Goal: Check status: Check status

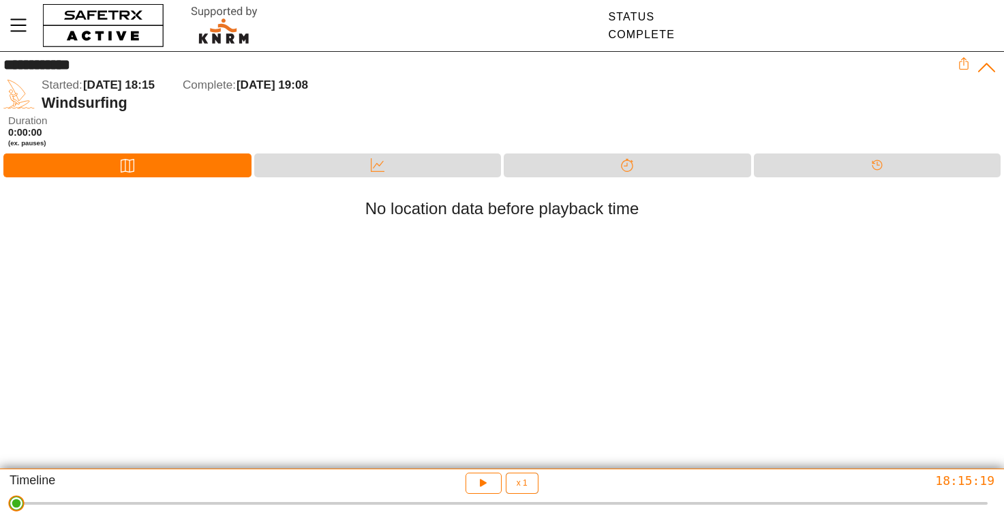
drag, startPoint x: 991, startPoint y: 509, endPoint x: -7, endPoint y: 566, distance: 1000.2
click at [0, 516] on html "**********" at bounding box center [502, 258] width 1004 height 517
click at [481, 492] on button "button" at bounding box center [484, 482] width 36 height 21
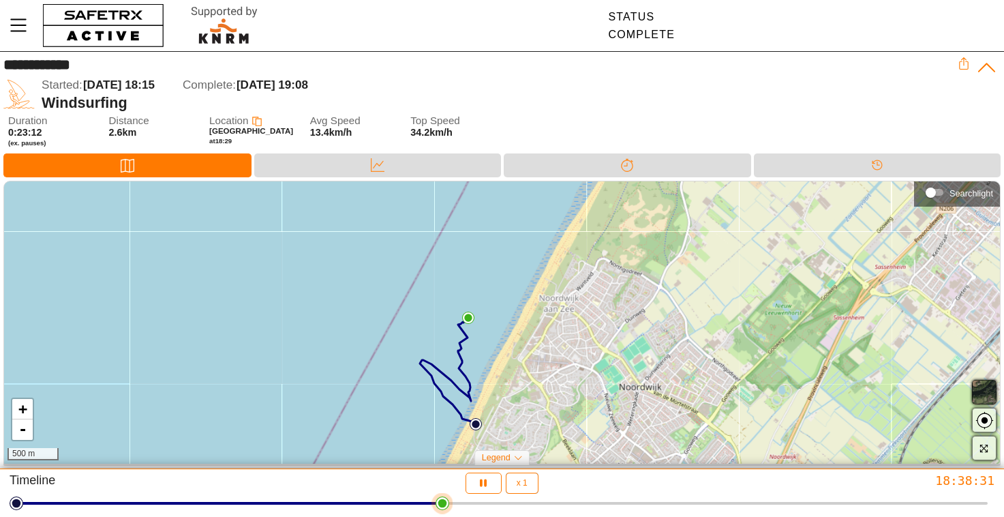
click at [697, 504] on div at bounding box center [501, 503] width 971 height 19
click at [435, 504] on div at bounding box center [501, 503] width 971 height 3
click at [479, 490] on span "button" at bounding box center [483, 483] width 14 height 16
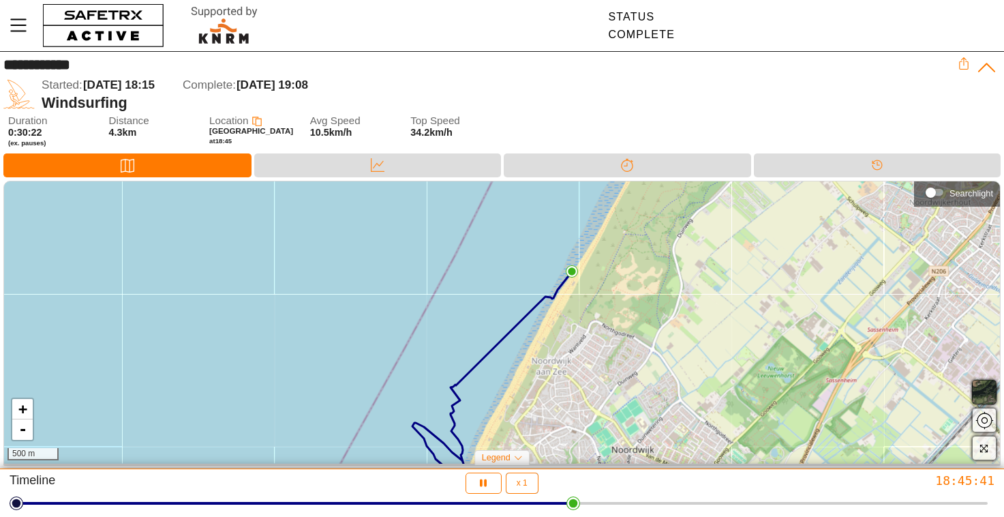
drag, startPoint x: 765, startPoint y: 399, endPoint x: 753, endPoint y: 473, distance: 74.6
click at [753, 473] on div "**********" at bounding box center [502, 258] width 1004 height 517
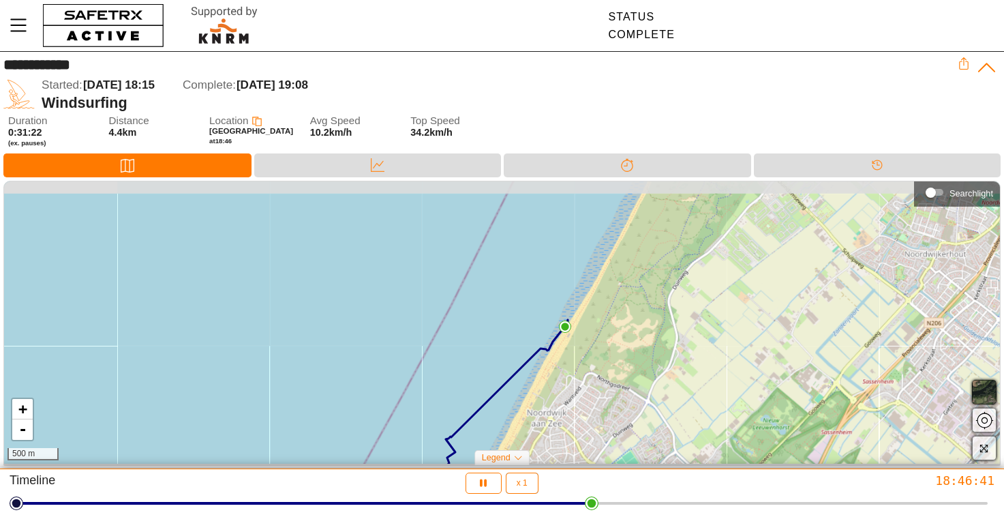
drag, startPoint x: 779, startPoint y: 361, endPoint x: 779, endPoint y: 401, distance: 40.9
click at [779, 401] on div "+ - 500 m" at bounding box center [502, 322] width 996 height 282
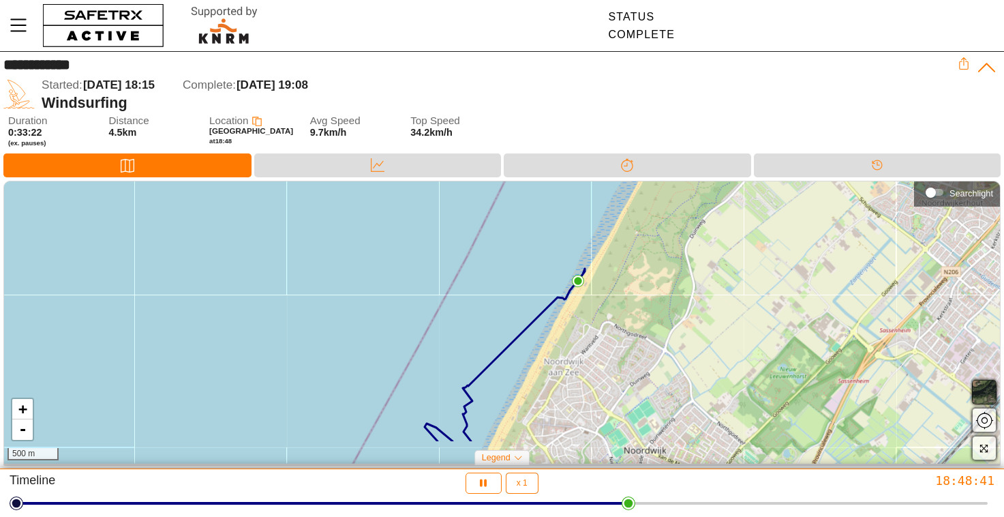
drag, startPoint x: 784, startPoint y: 376, endPoint x: 801, endPoint y: 324, distance: 53.9
click at [801, 324] on div "+ - 500 m" at bounding box center [502, 322] width 996 height 282
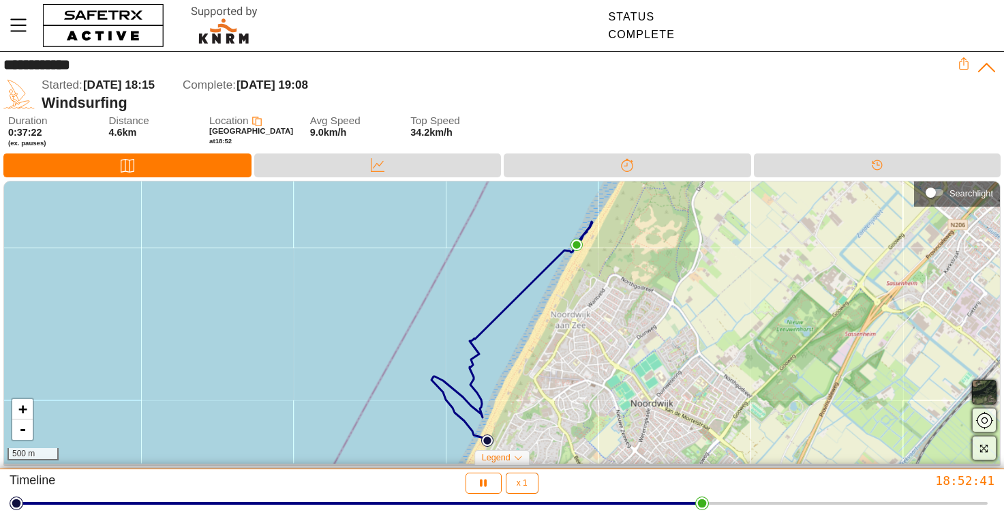
drag, startPoint x: 801, startPoint y: 324, endPoint x: 808, endPoint y: 277, distance: 47.5
click at [808, 277] on div "+ - 500 m" at bounding box center [502, 322] width 996 height 282
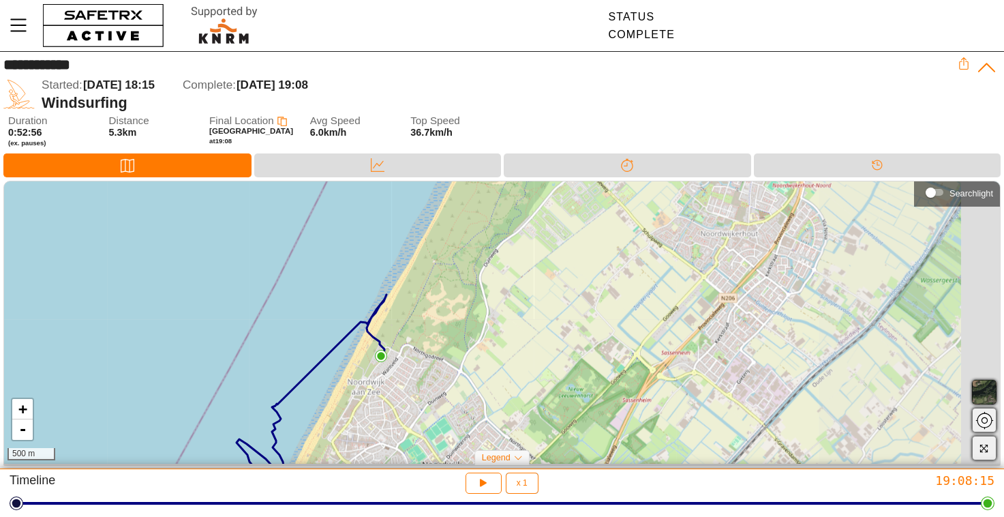
drag, startPoint x: 534, startPoint y: 361, endPoint x: 335, endPoint y: 426, distance: 210.2
click at [334, 425] on div "+ - 500 m" at bounding box center [502, 322] width 996 height 282
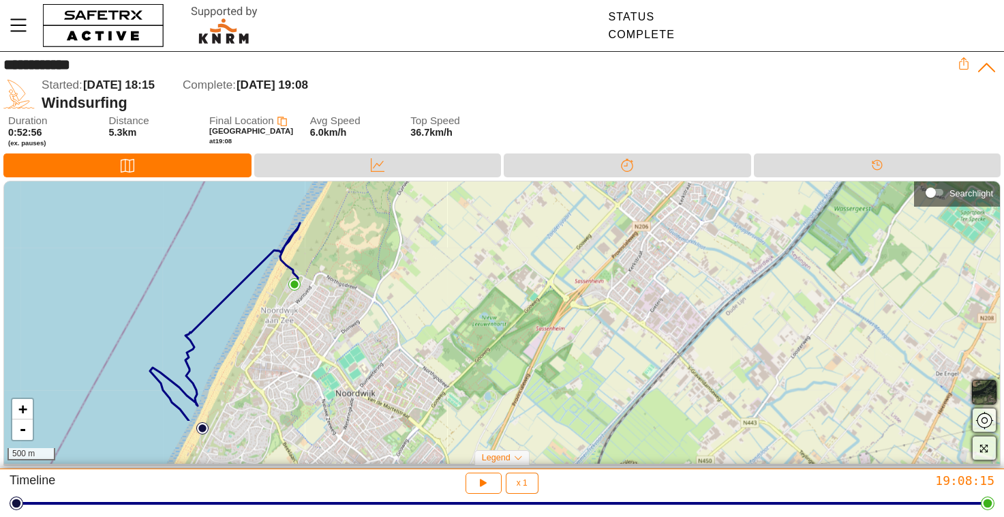
drag, startPoint x: 335, startPoint y: 426, endPoint x: 248, endPoint y: 354, distance: 112.3
click at [248, 354] on div "+ - 500 m" at bounding box center [502, 322] width 996 height 282
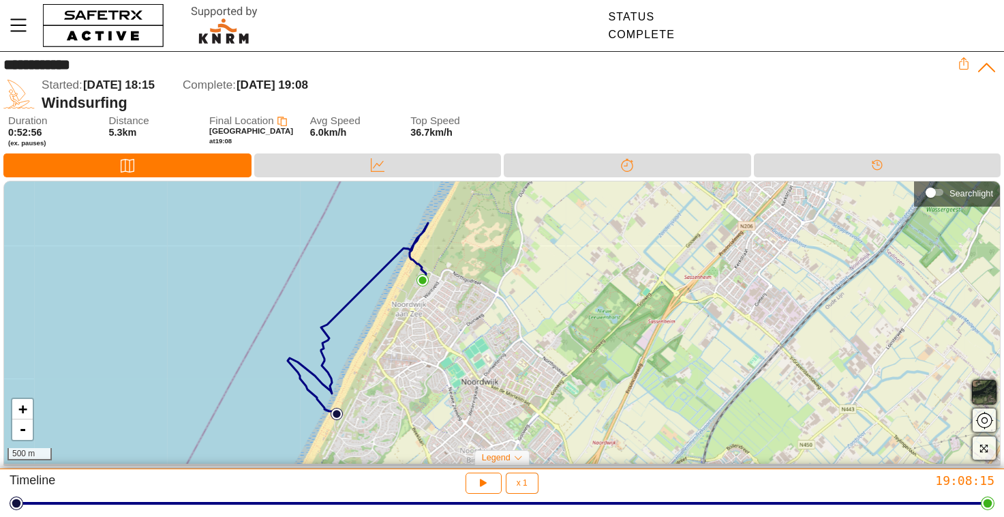
drag, startPoint x: 248, startPoint y: 354, endPoint x: 412, endPoint y: 341, distance: 164.8
click at [412, 341] on div "+ - 500 m" at bounding box center [502, 322] width 996 height 282
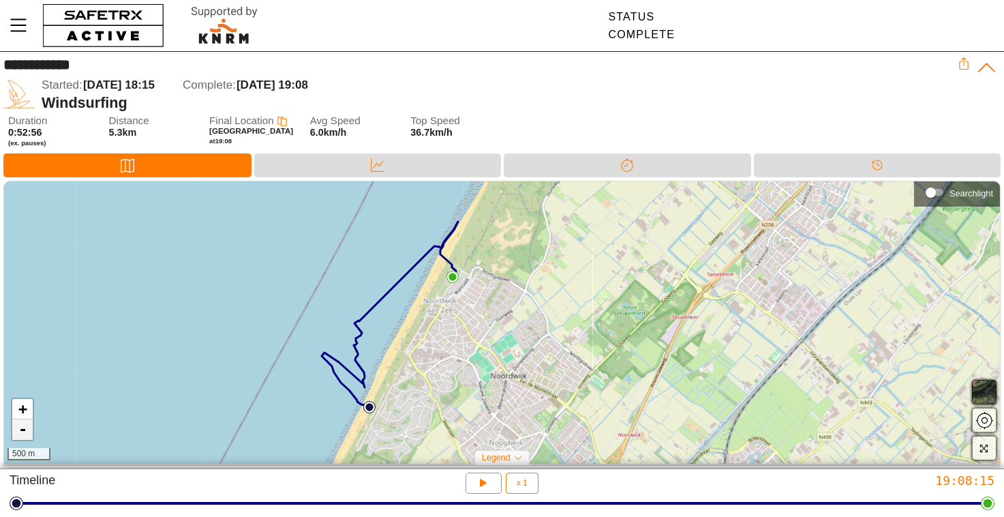
click at [21, 430] on link "-" at bounding box center [22, 429] width 20 height 20
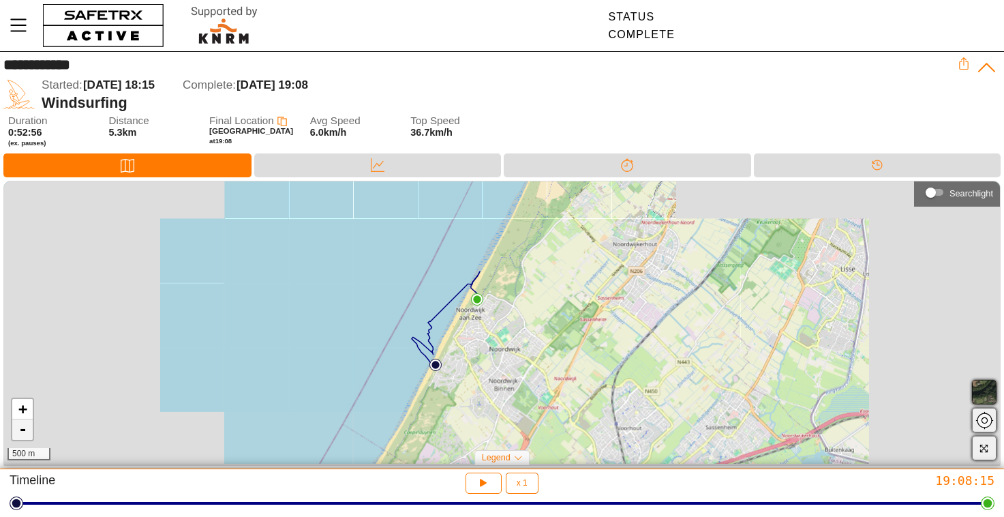
click at [21, 430] on link "-" at bounding box center [22, 429] width 20 height 20
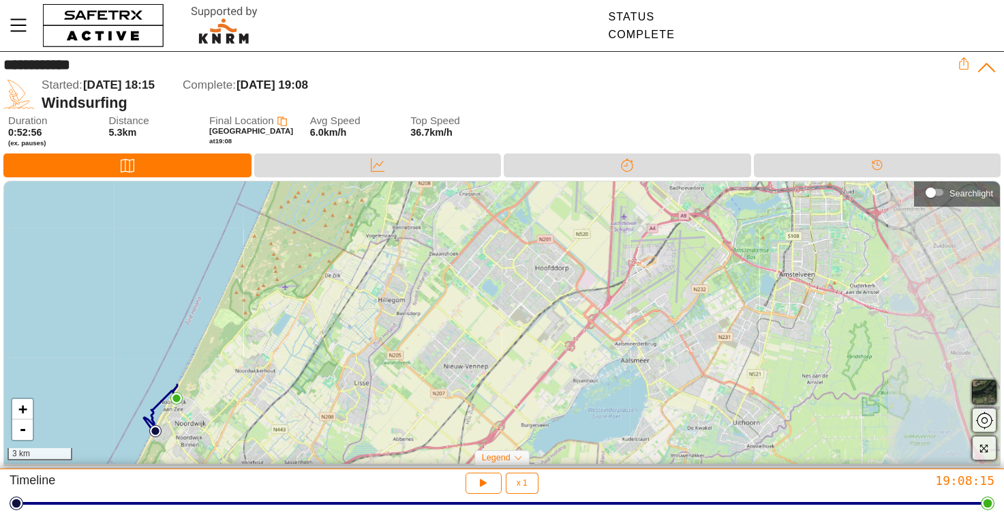
drag, startPoint x: 426, startPoint y: 332, endPoint x: 110, endPoint y: 421, distance: 327.8
click at [109, 422] on div "+ - 3 km" at bounding box center [502, 322] width 996 height 282
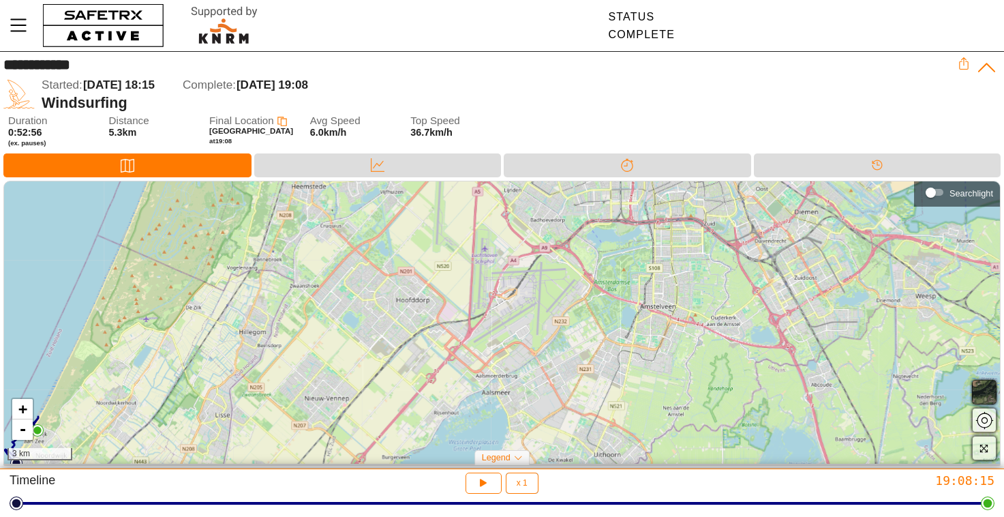
drag, startPoint x: 316, startPoint y: 359, endPoint x: 179, endPoint y: 388, distance: 139.4
click at [179, 388] on div "+ - 3 km" at bounding box center [502, 322] width 996 height 282
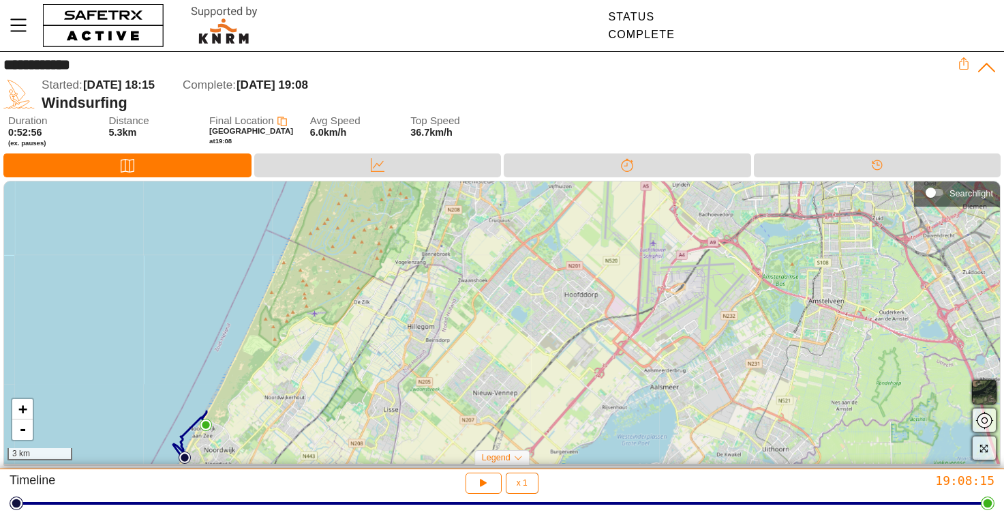
drag, startPoint x: 179, startPoint y: 388, endPoint x: 346, endPoint y: 380, distance: 167.2
click at [347, 381] on div "+ - 3 km" at bounding box center [502, 322] width 996 height 282
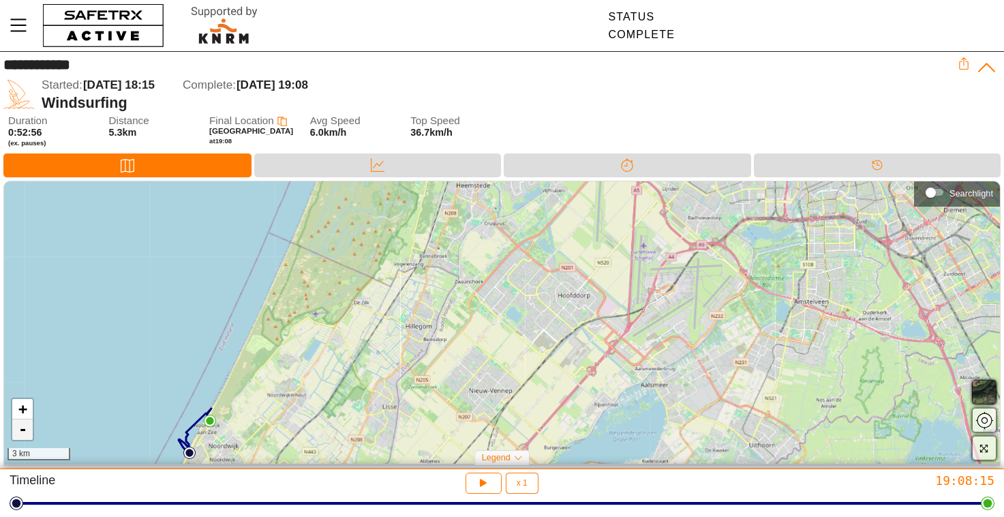
click at [30, 430] on link "-" at bounding box center [22, 429] width 20 height 20
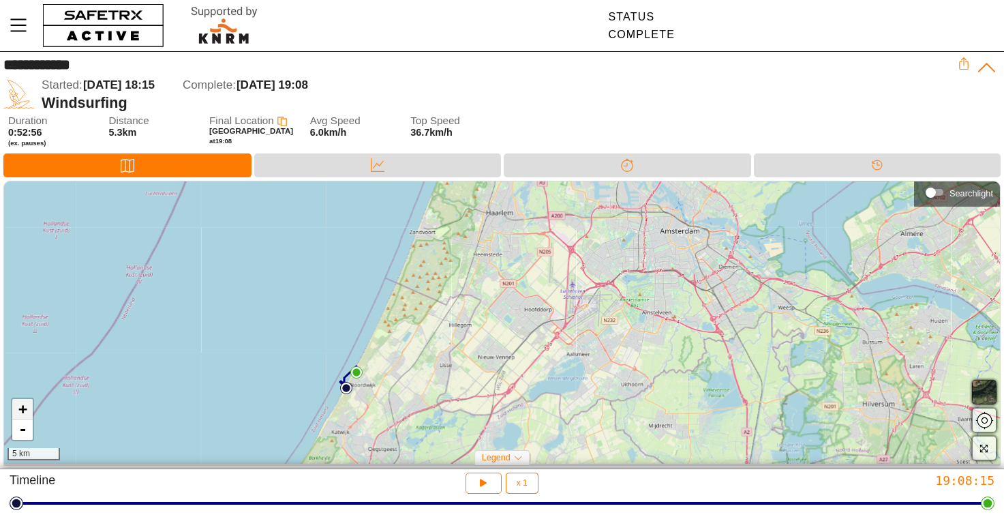
click at [26, 414] on link "+" at bounding box center [22, 409] width 20 height 20
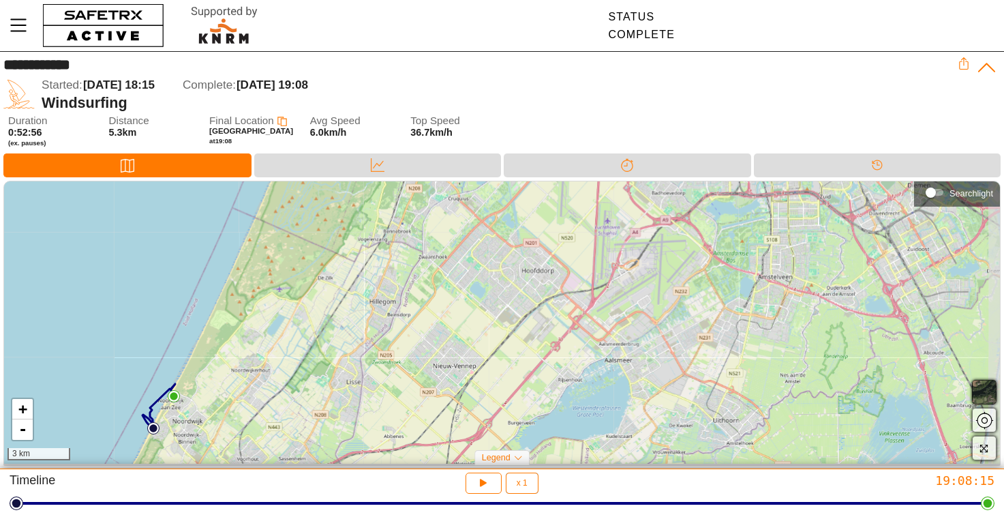
drag, startPoint x: 292, startPoint y: 378, endPoint x: 249, endPoint y: 352, distance: 51.1
click at [247, 352] on div "+ - 3 km" at bounding box center [502, 322] width 996 height 282
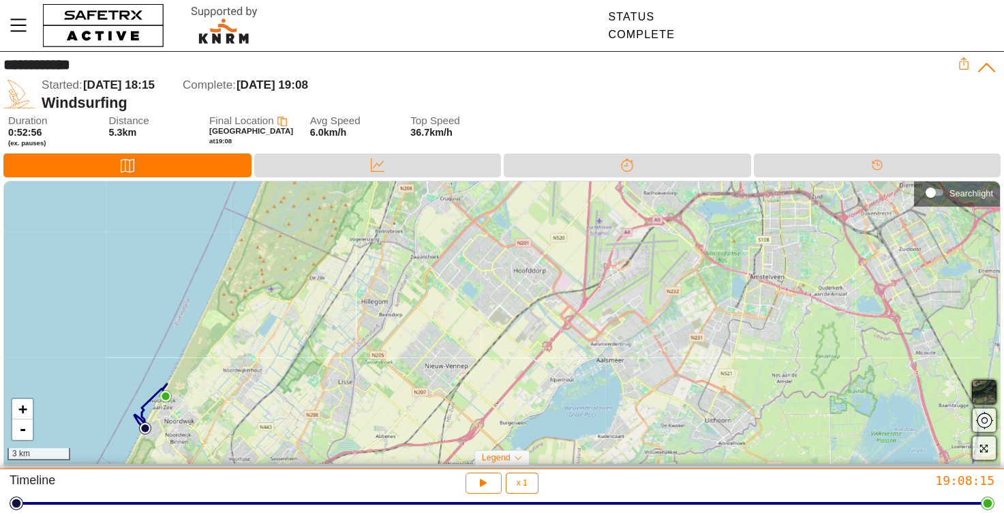
click at [9, 405] on div "+ - 3 km" at bounding box center [502, 322] width 996 height 282
click at [28, 411] on link "+" at bounding box center [22, 409] width 20 height 20
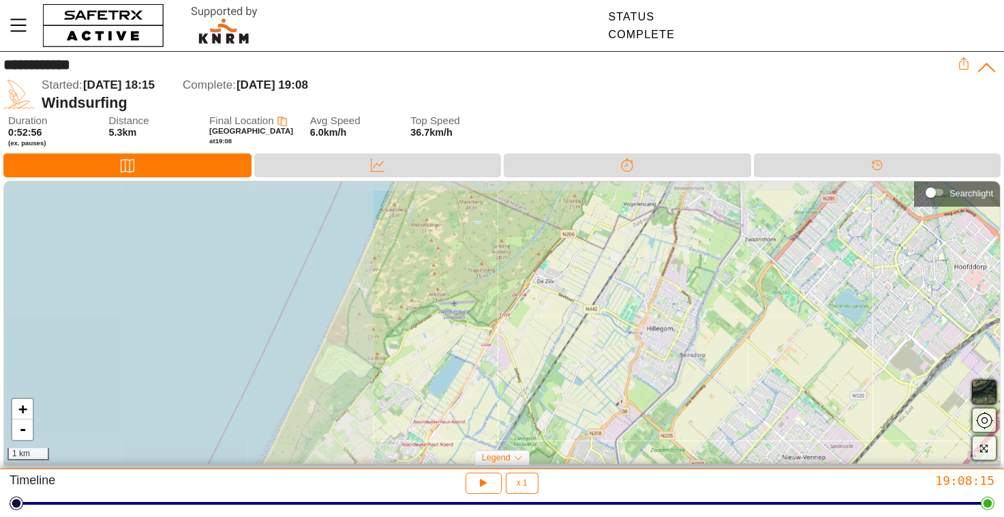
drag, startPoint x: 131, startPoint y: 383, endPoint x: 559, endPoint y: 429, distance: 430.6
click at [559, 429] on div "+ - 1 km" at bounding box center [502, 322] width 996 height 282
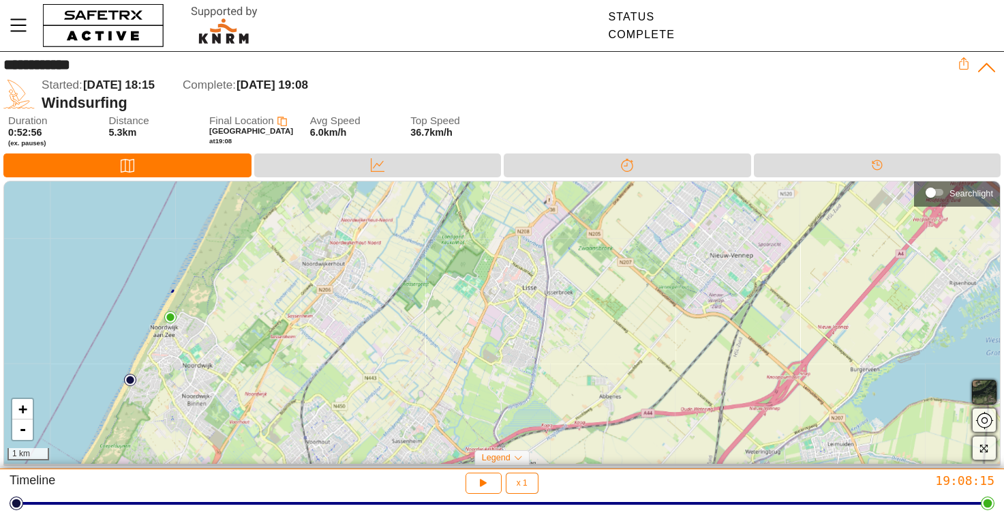
drag, startPoint x: 248, startPoint y: 407, endPoint x: 163, endPoint y: 212, distance: 212.8
click at [161, 209] on div "+ - 1 km" at bounding box center [502, 322] width 996 height 282
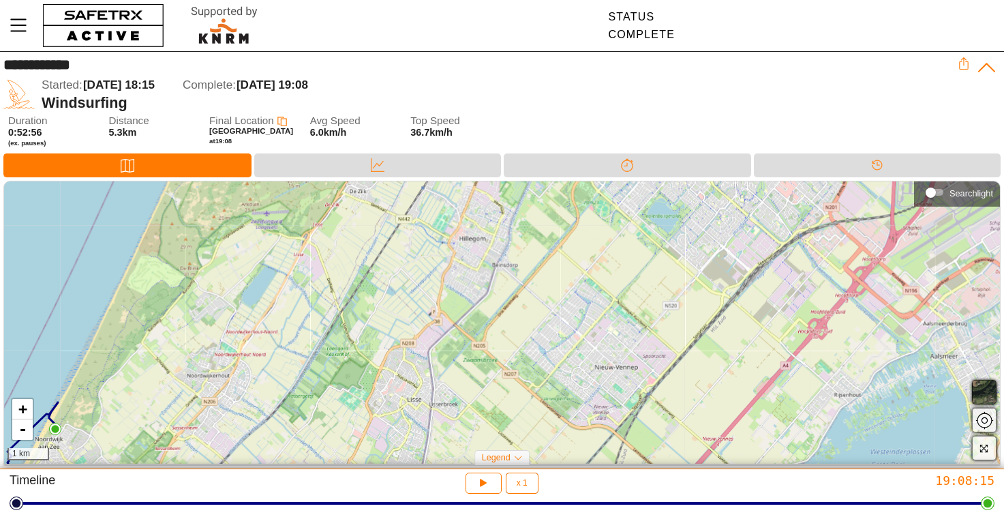
drag, startPoint x: 262, startPoint y: 317, endPoint x: 145, endPoint y: 427, distance: 160.6
click at [146, 427] on div "+ - 1 km" at bounding box center [502, 322] width 996 height 282
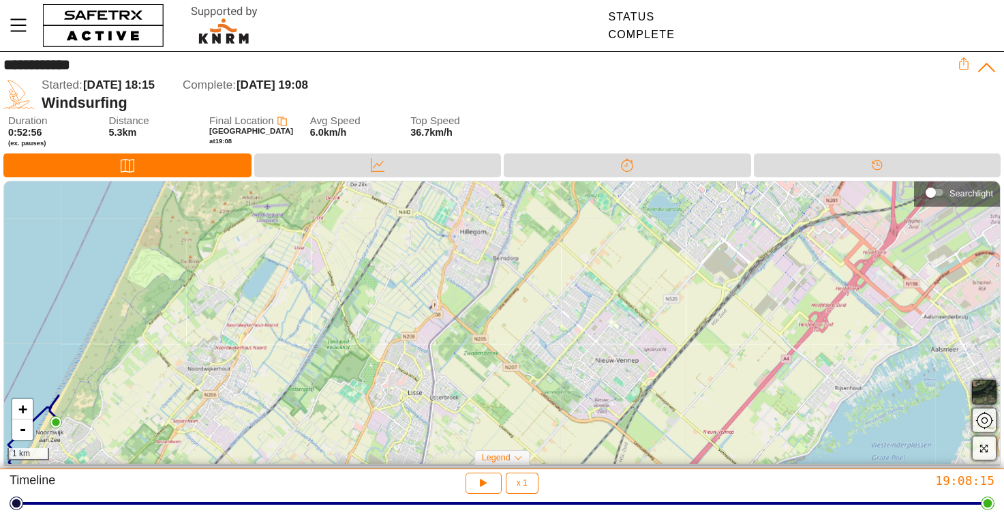
drag, startPoint x: 127, startPoint y: 450, endPoint x: 127, endPoint y: 443, distance: 6.9
click at [127, 443] on div "+ - 1 km" at bounding box center [502, 322] width 996 height 282
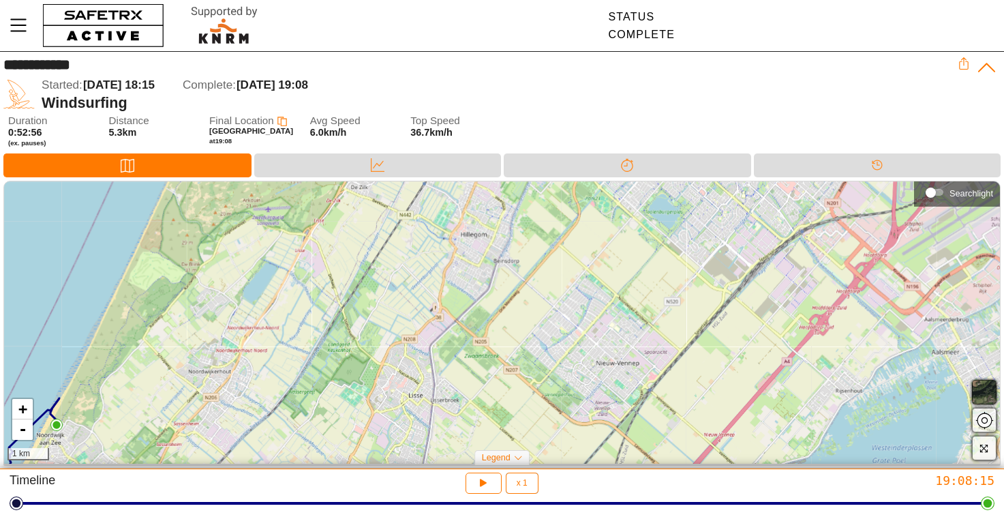
click at [128, 445] on div "+ - 1 km" at bounding box center [502, 322] width 996 height 282
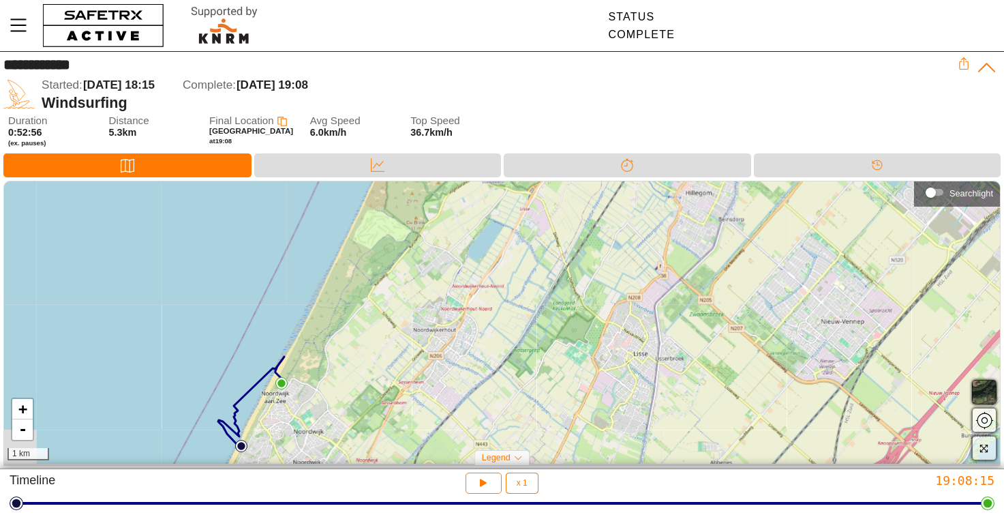
drag, startPoint x: 402, startPoint y: 406, endPoint x: 645, endPoint y: 344, distance: 250.5
click at [645, 344] on div "+ - 1 km" at bounding box center [502, 322] width 996 height 282
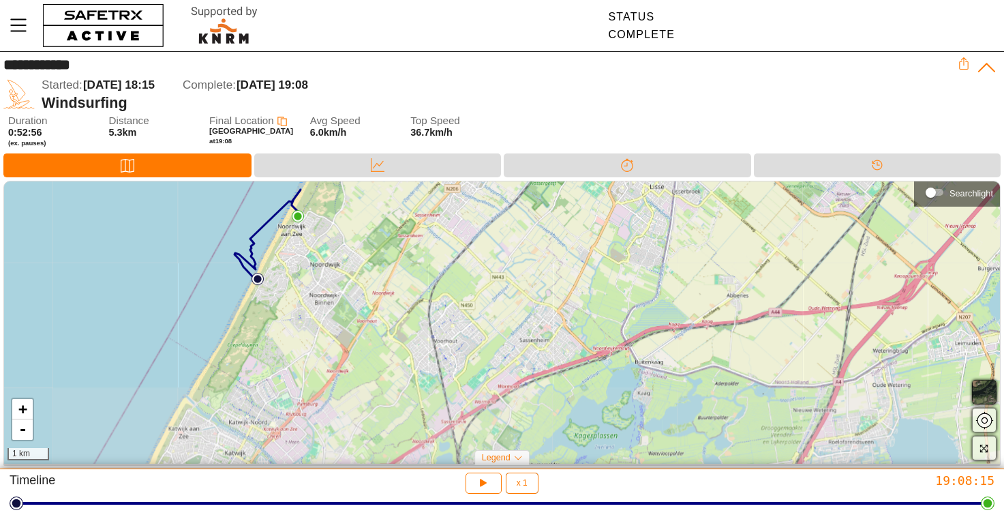
drag, startPoint x: 385, startPoint y: 403, endPoint x: 384, endPoint y: 257, distance: 145.9
click at [384, 257] on div "+ - 1 km" at bounding box center [502, 322] width 996 height 282
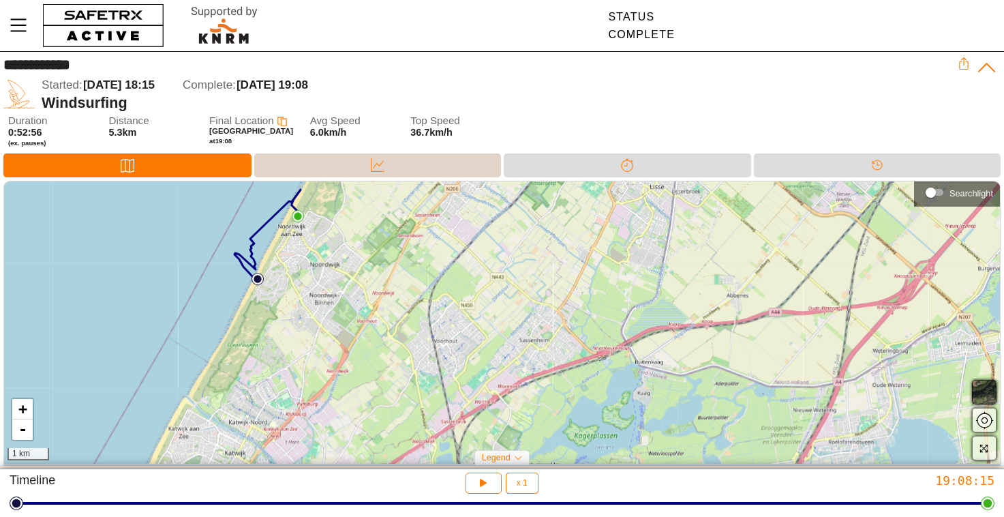
click at [316, 164] on div "Data" at bounding box center [377, 165] width 247 height 24
